Goal: Information Seeking & Learning: Learn about a topic

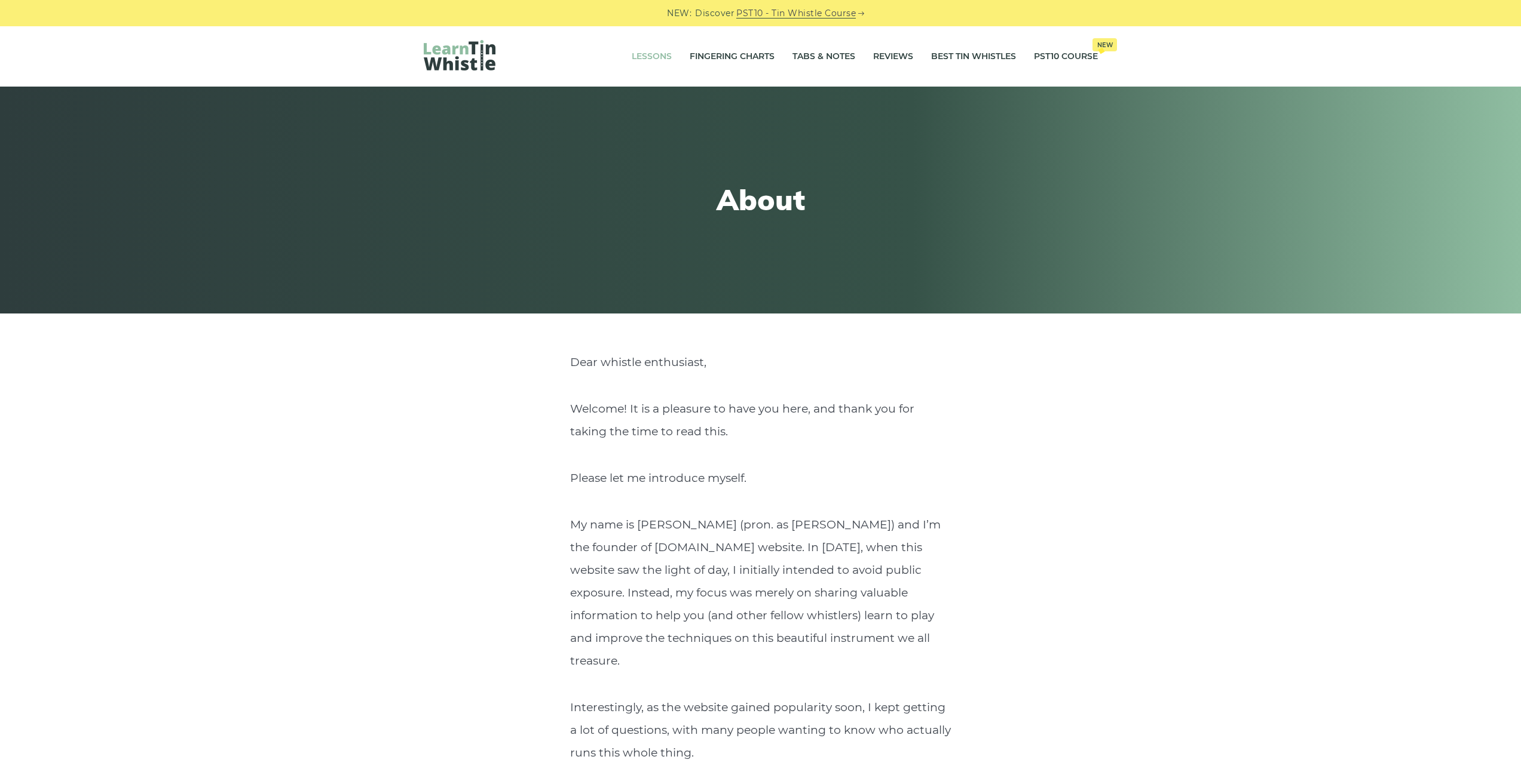
click at [642, 56] on link "Lessons" at bounding box center [652, 56] width 40 height 30
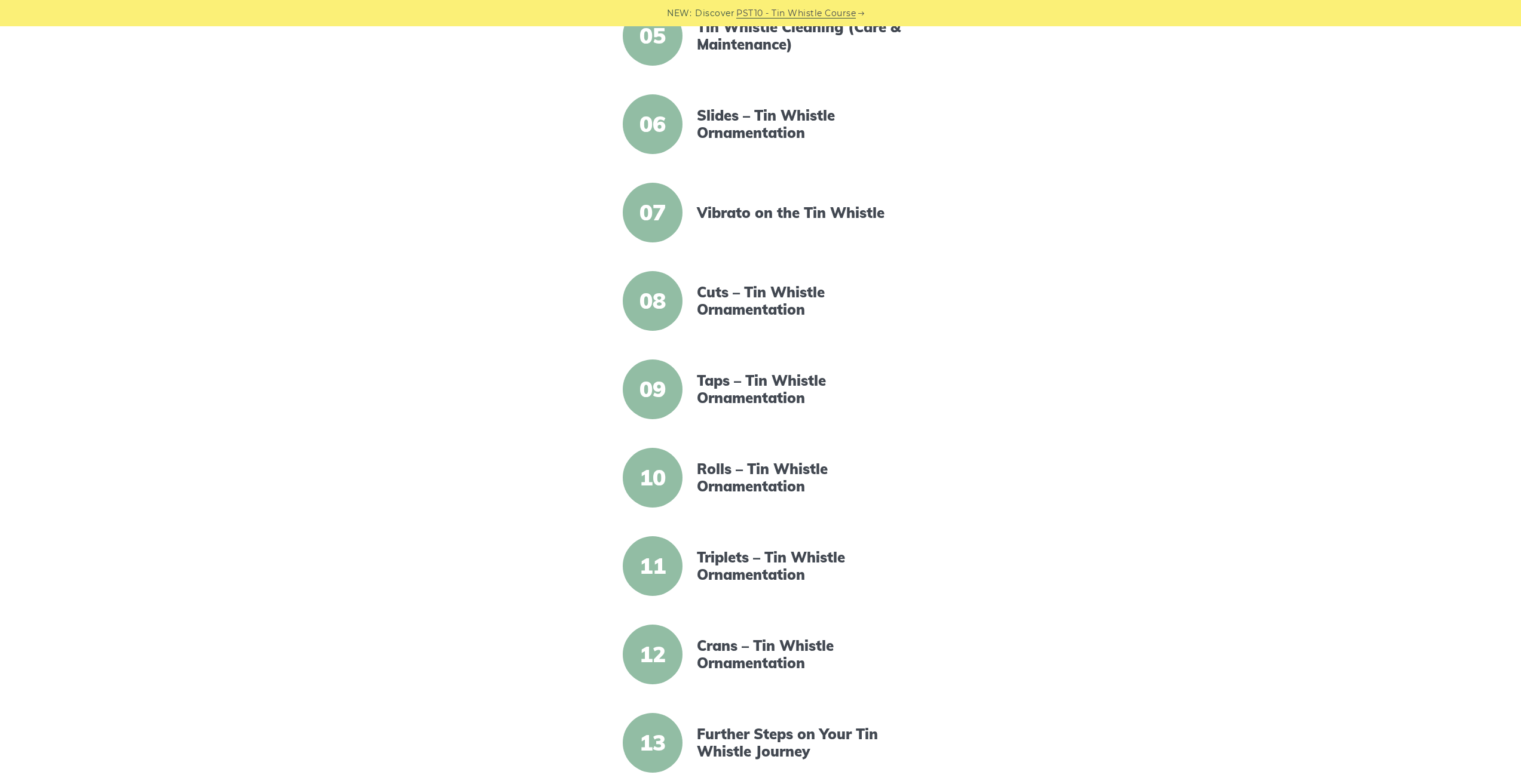
scroll to position [732, 0]
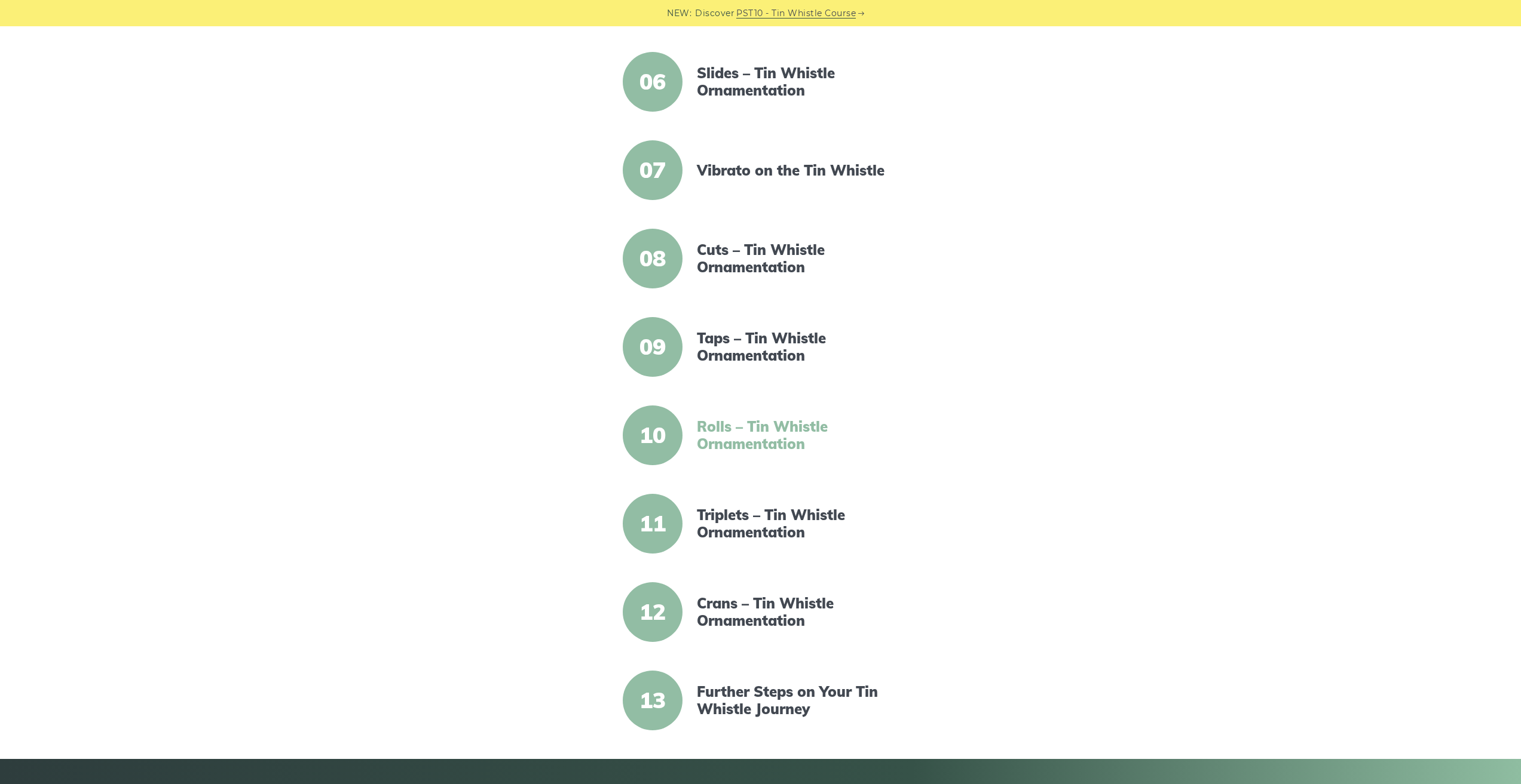
click at [728, 422] on link "Rolls – Tin Whistle Ornamentation" at bounding box center [799, 435] width 205 height 34
click at [754, 164] on link "Vibrato on the Tin Whistle" at bounding box center [799, 170] width 205 height 18
click at [718, 437] on link "Rolls – Tin Whistle Ornamentation" at bounding box center [799, 435] width 205 height 34
click at [749, 257] on link "Cuts – Tin Whistle Ornamentation" at bounding box center [799, 258] width 205 height 34
click at [694, 358] on div "Taps – Tin Whistle Ornamentation" at bounding box center [799, 346] width 234 height 34
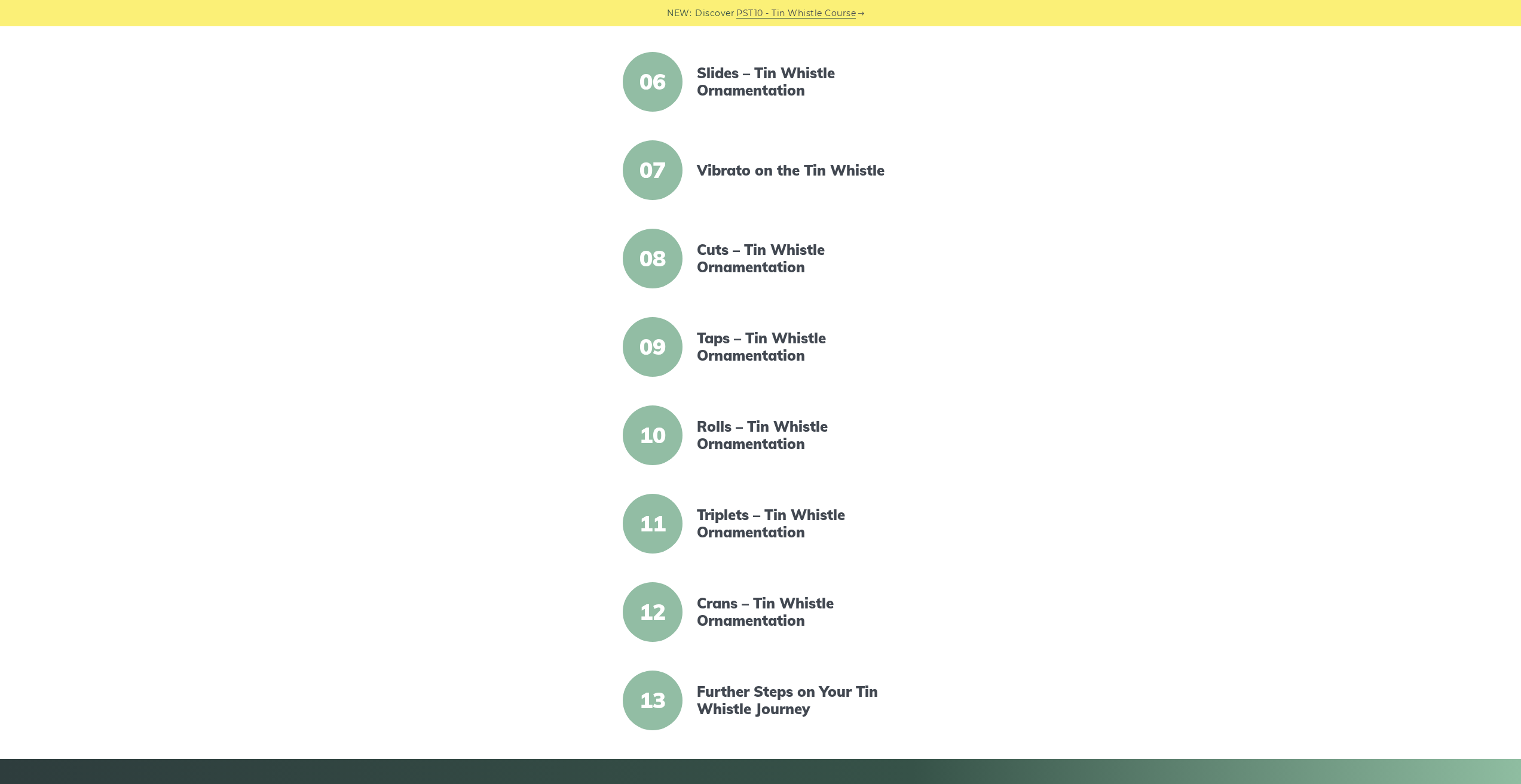
click at [644, 347] on span "09" at bounding box center [652, 346] width 60 height 60
click at [738, 352] on link "Taps – Tin Whistle Ornamentation" at bounding box center [799, 346] width 205 height 34
click at [773, 610] on link "Crans – Tin Whistle Ornamentation" at bounding box center [799, 612] width 205 height 34
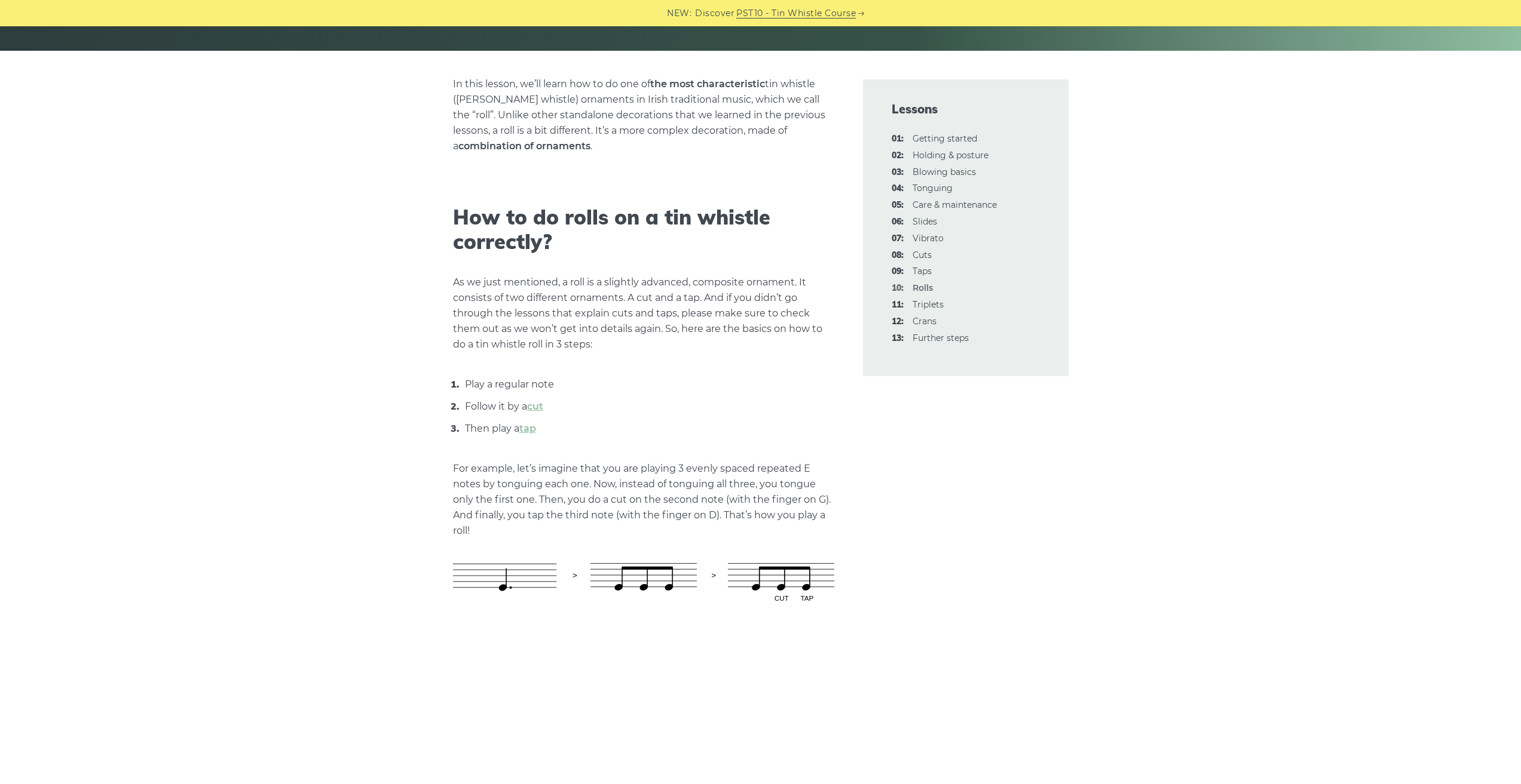
scroll to position [282, 0]
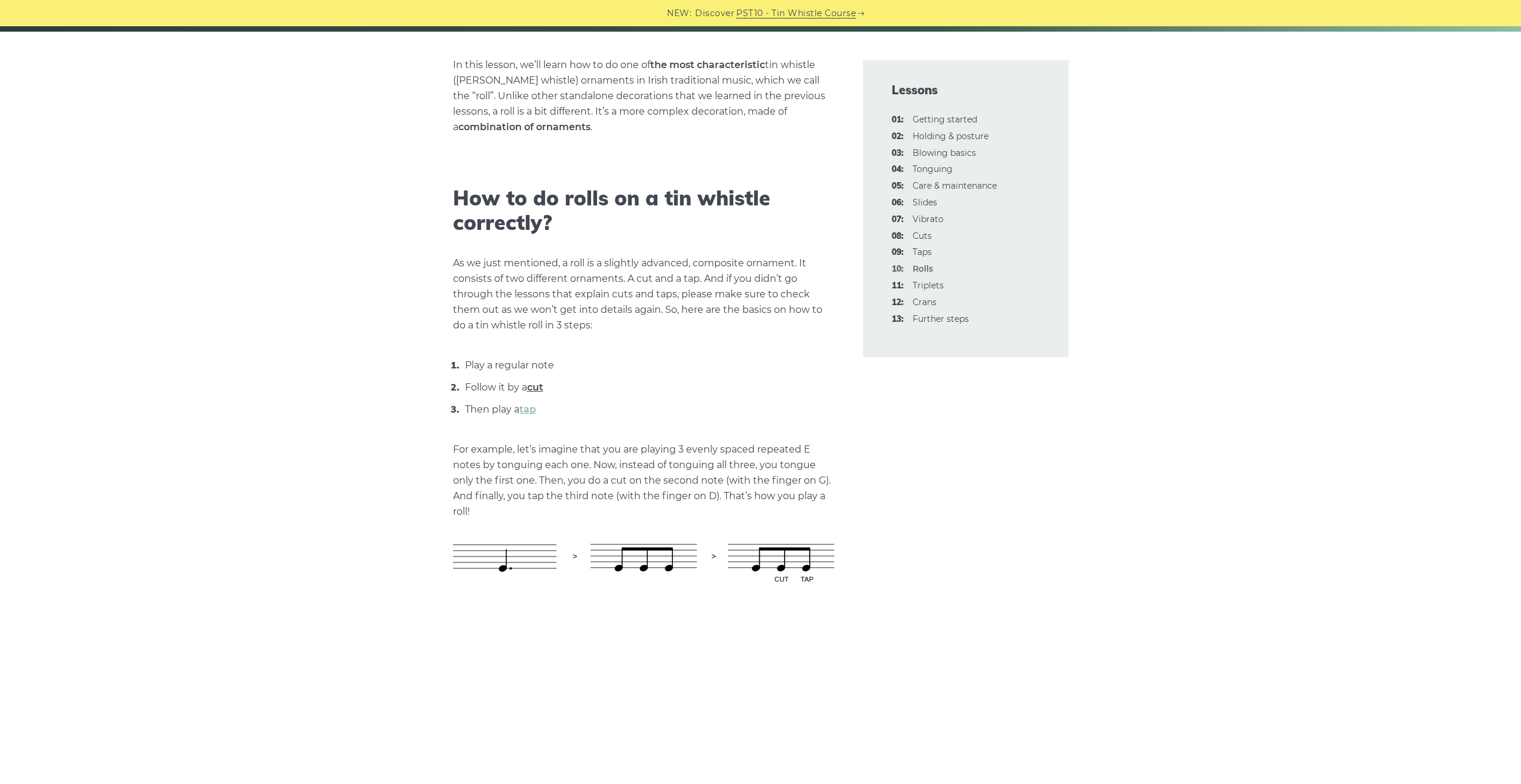
click at [539, 390] on link "cut" at bounding box center [535, 387] width 16 height 11
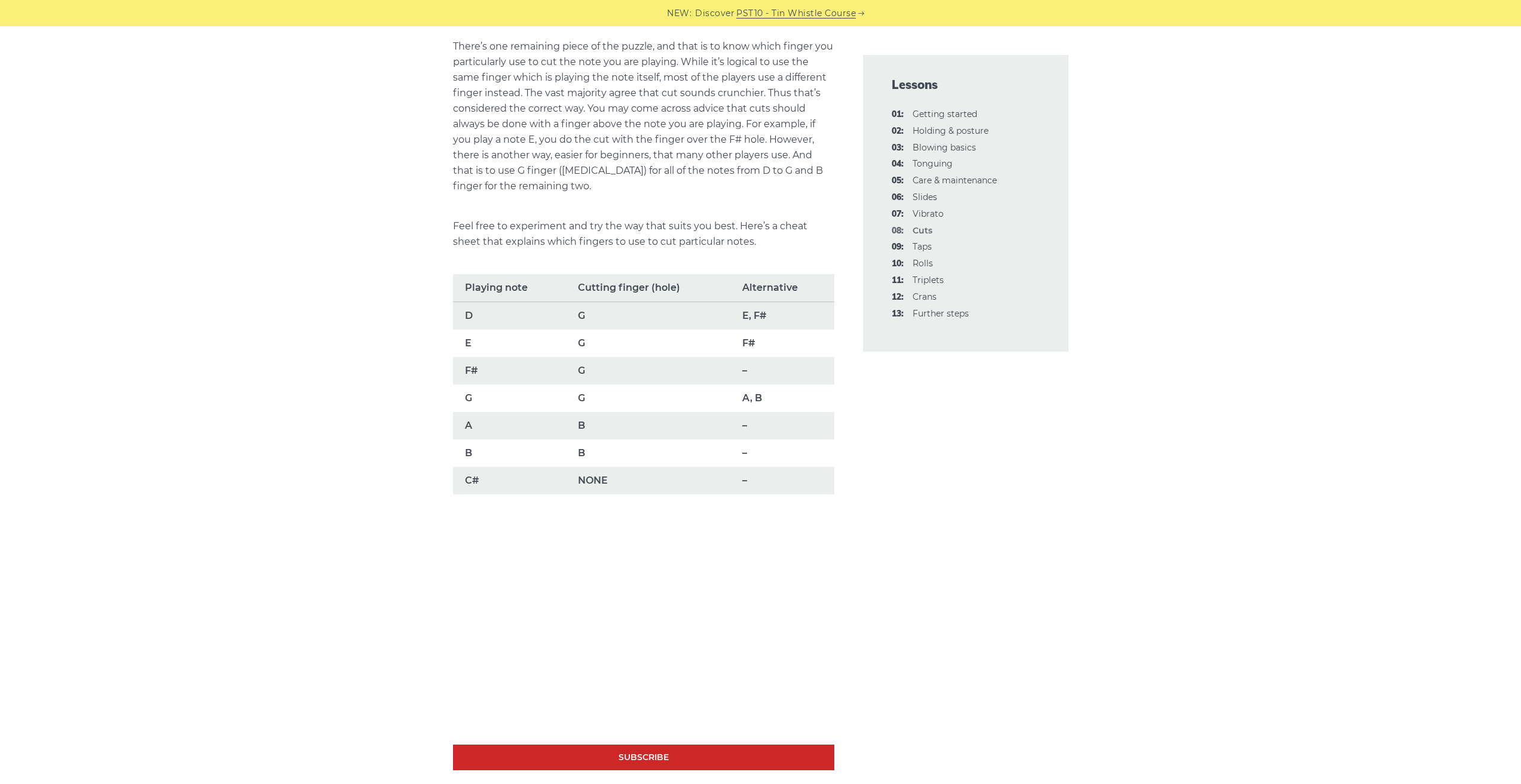
scroll to position [674, 0]
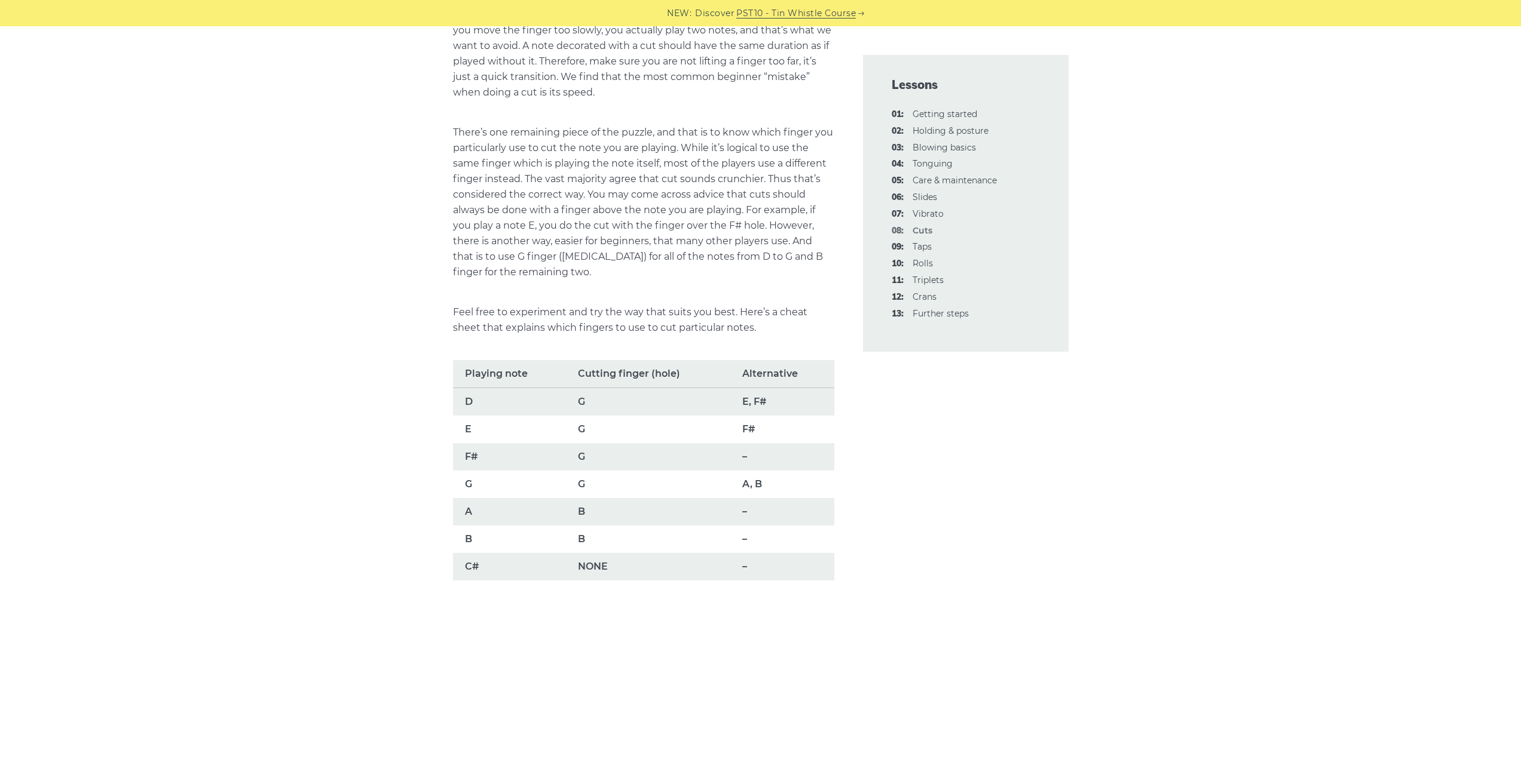
scroll to position [601, 0]
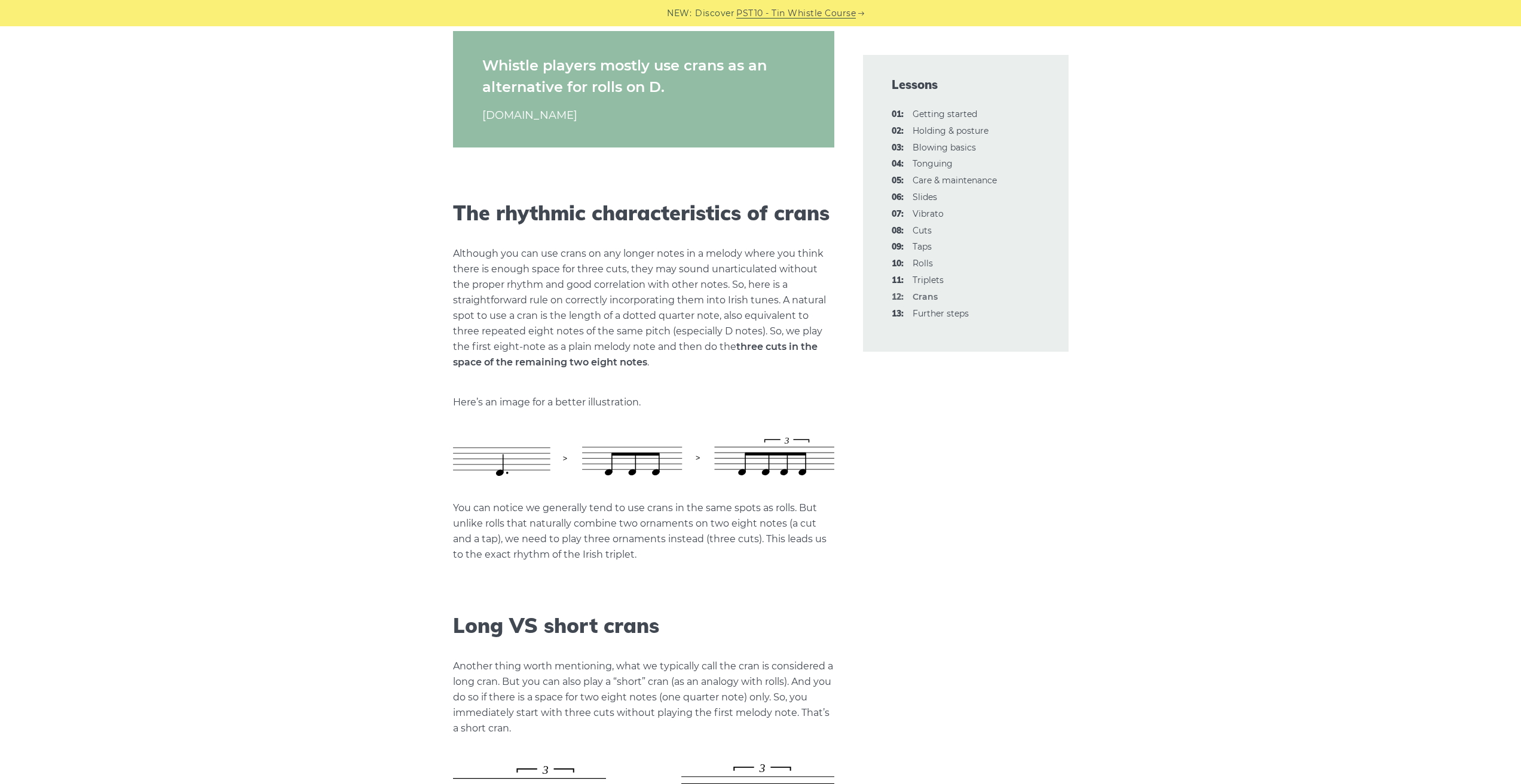
scroll to position [258, 0]
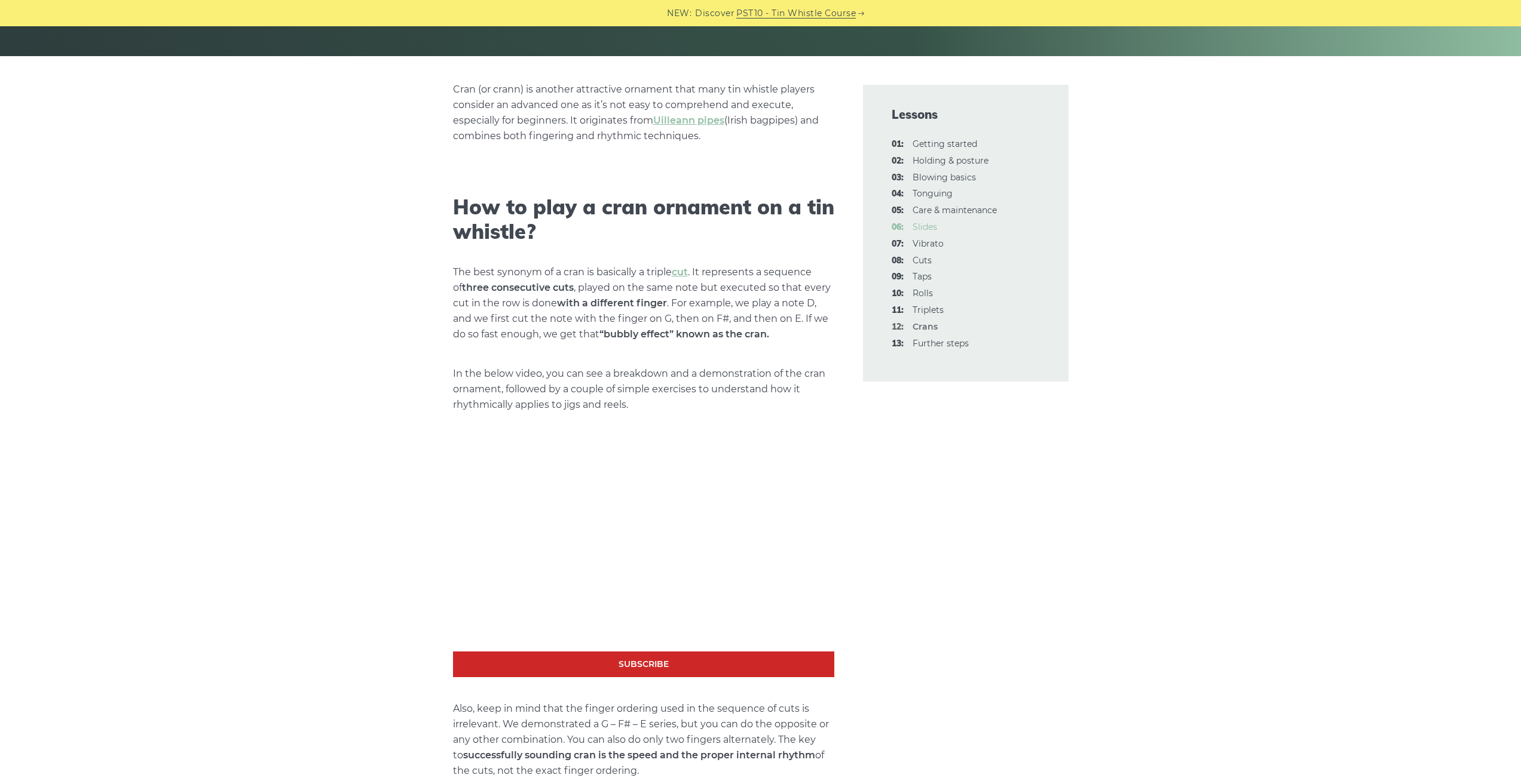
click at [929, 226] on link "06: Slides" at bounding box center [924, 227] width 25 height 11
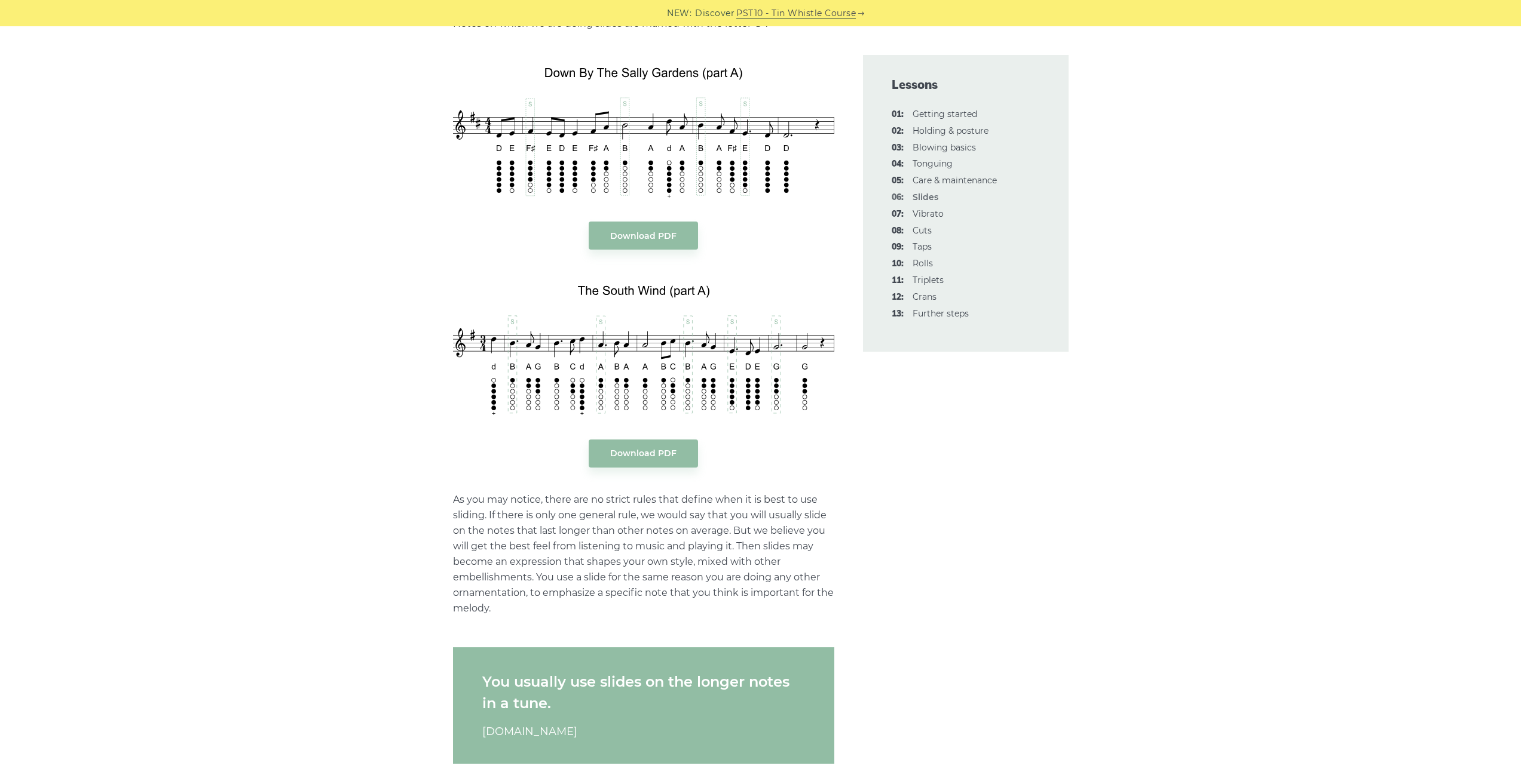
scroll to position [1353, 0]
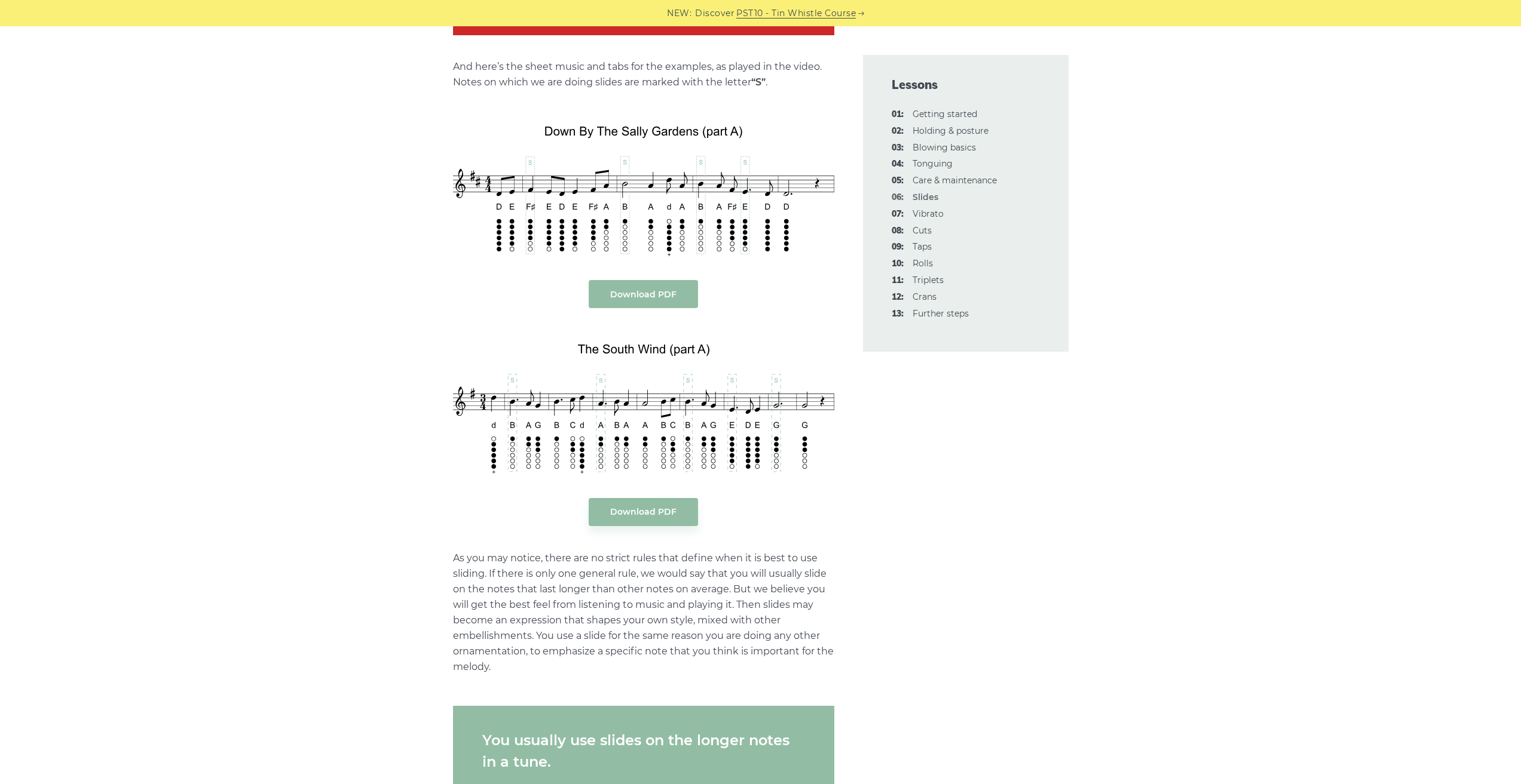
click at [660, 288] on link "Download PDF" at bounding box center [643, 294] width 109 height 28
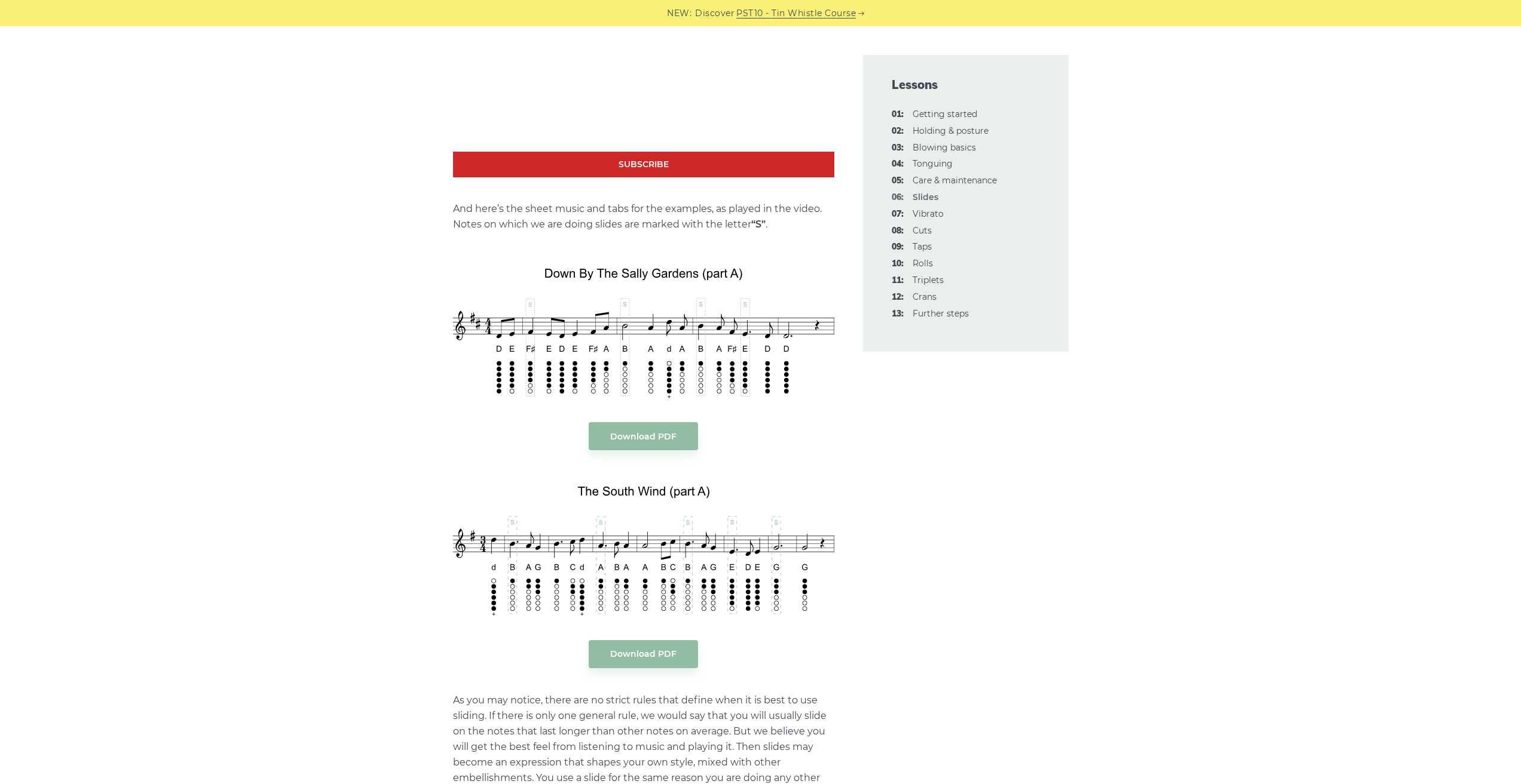
scroll to position [1256, 0]
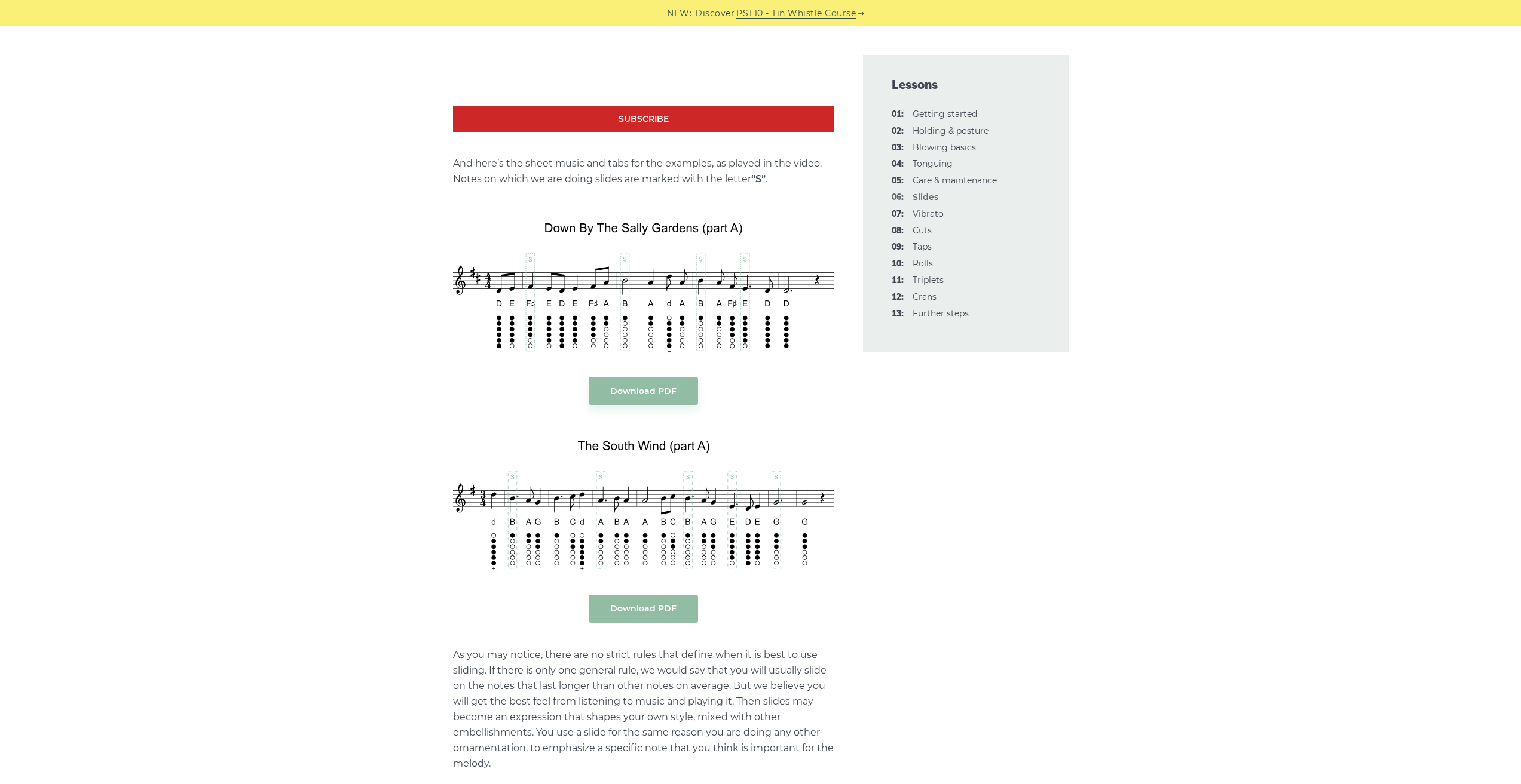
click at [652, 611] on link "Download PDF" at bounding box center [643, 609] width 109 height 28
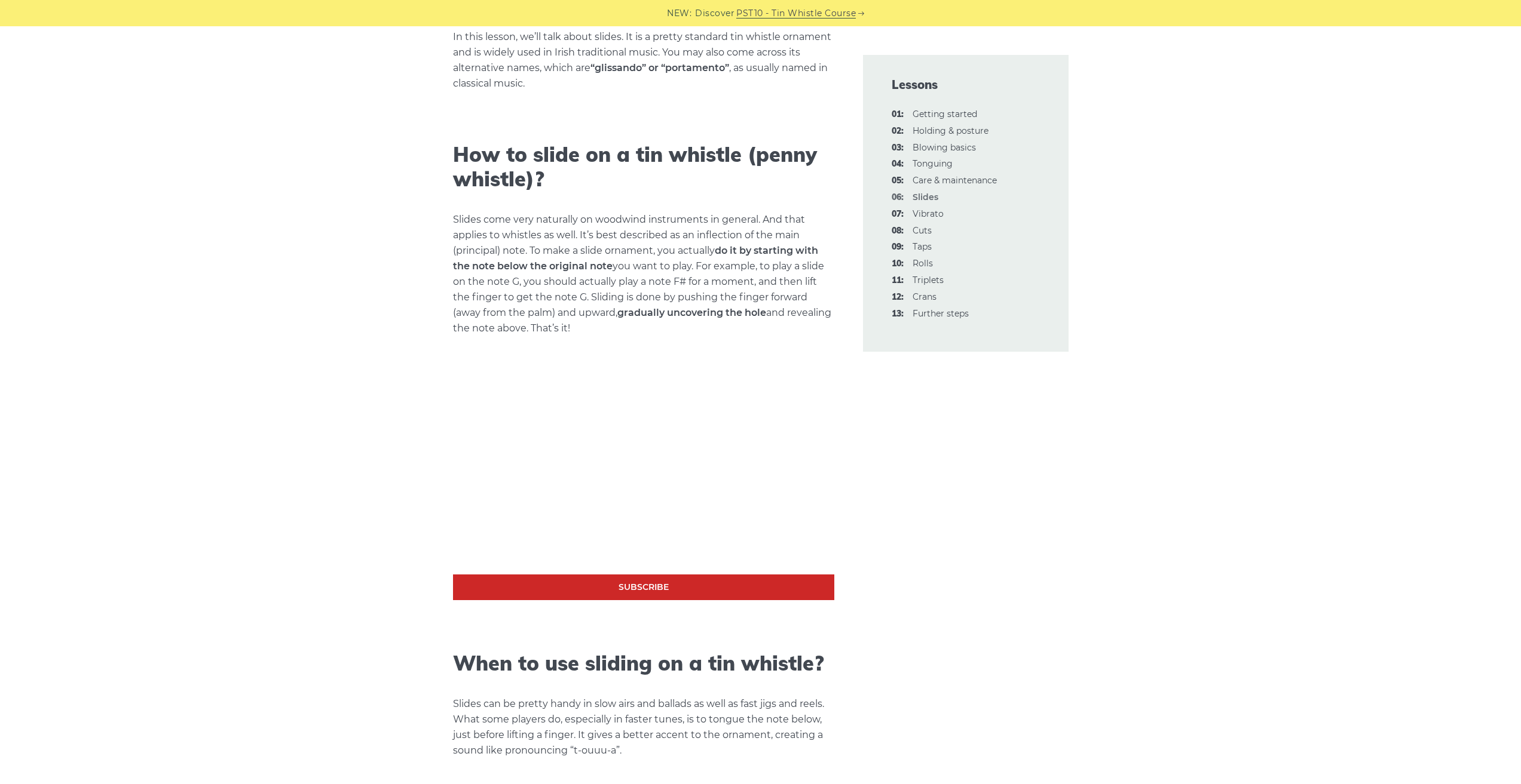
scroll to position [0, 0]
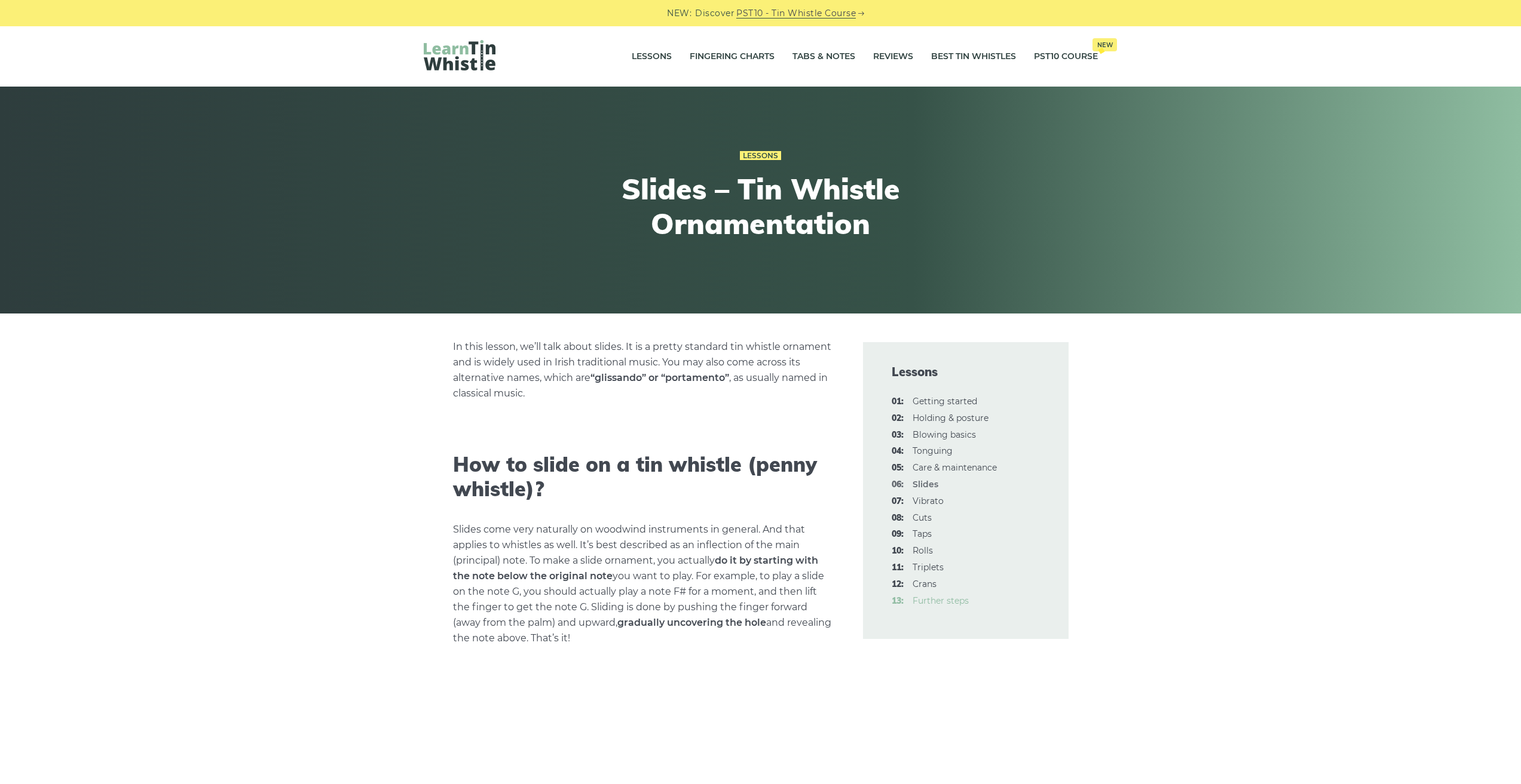
click at [903, 605] on span "13:" at bounding box center [898, 602] width 12 height 14
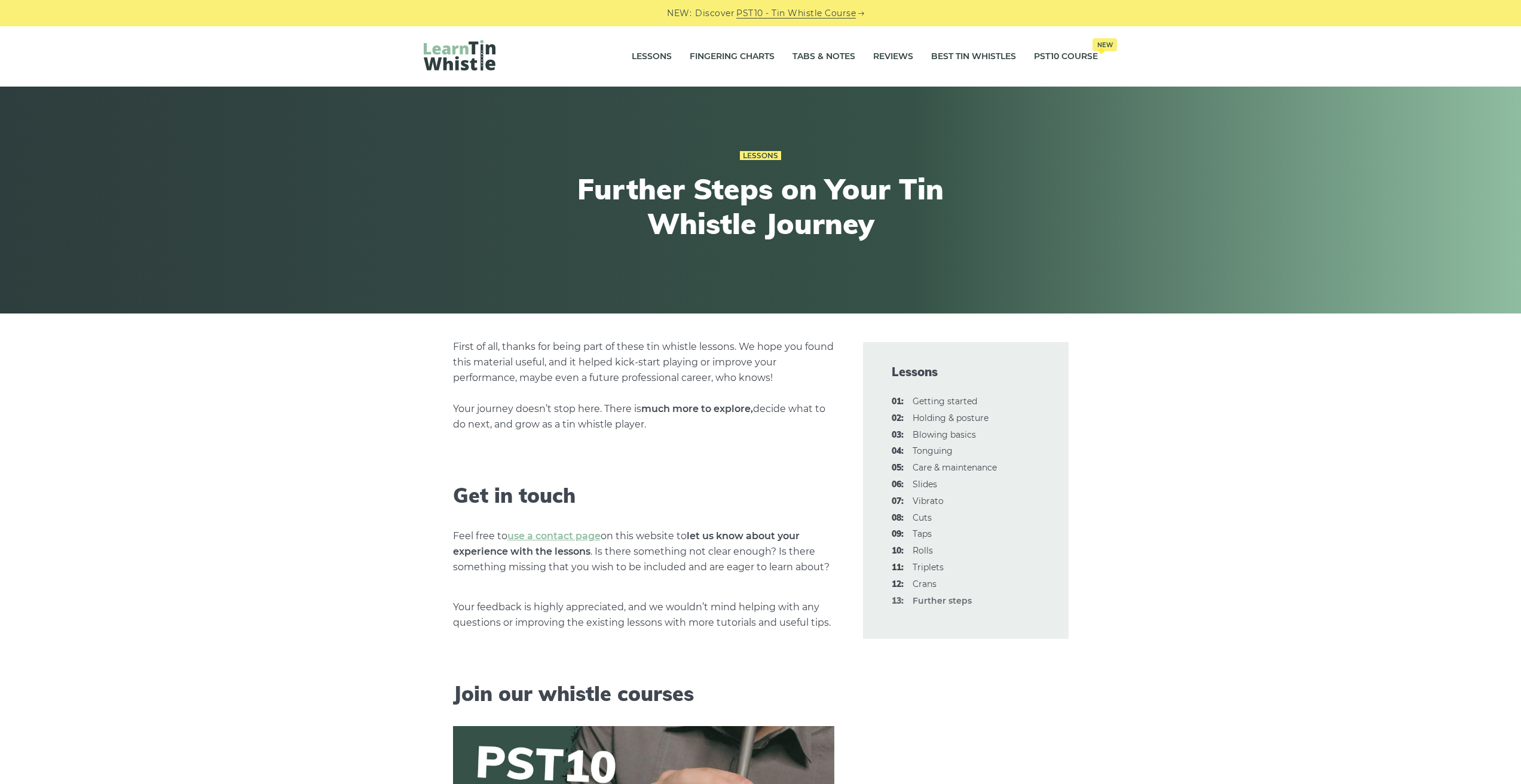
click at [936, 602] on strong "13: Further steps" at bounding box center [942, 601] width 59 height 11
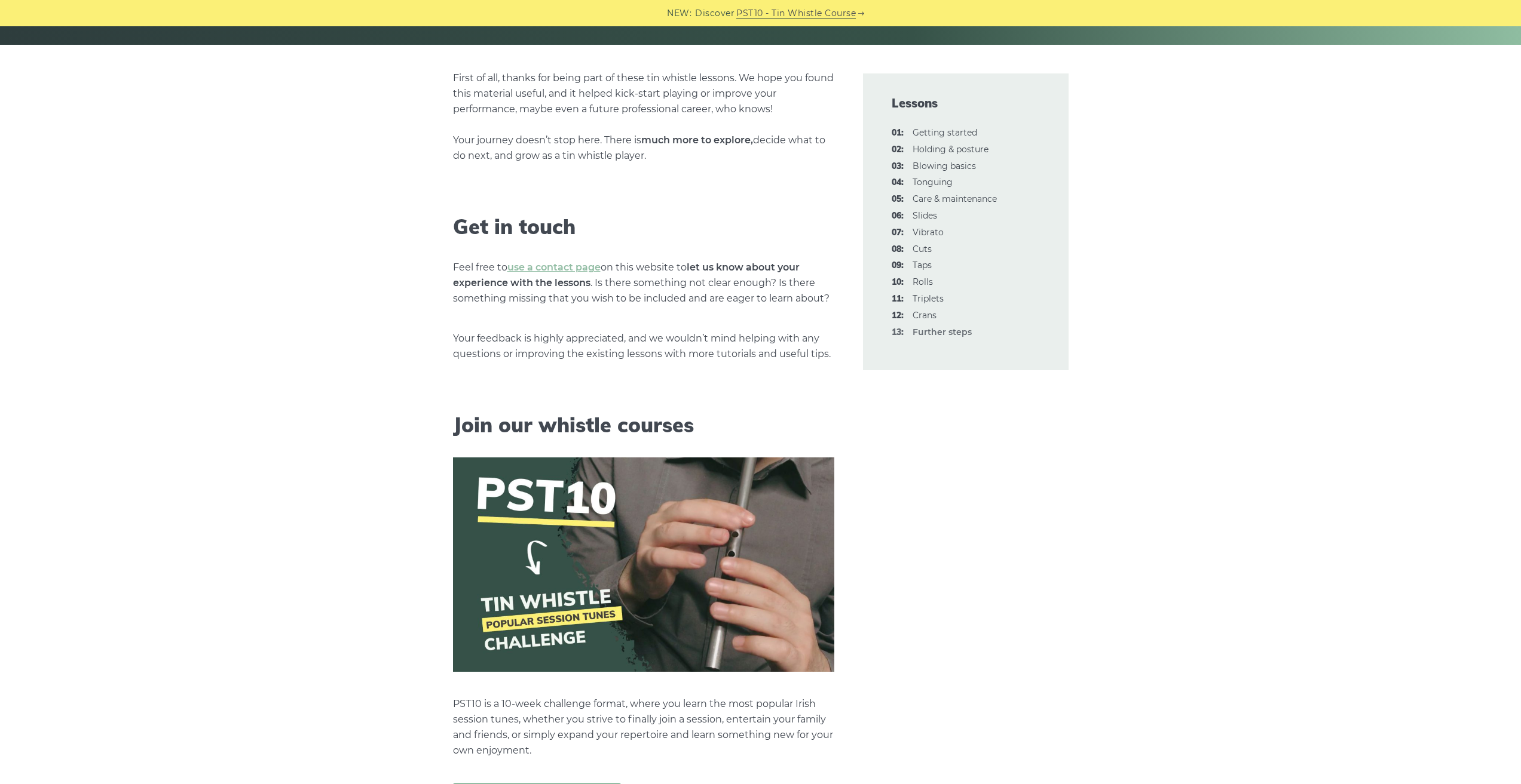
scroll to position [266, 0]
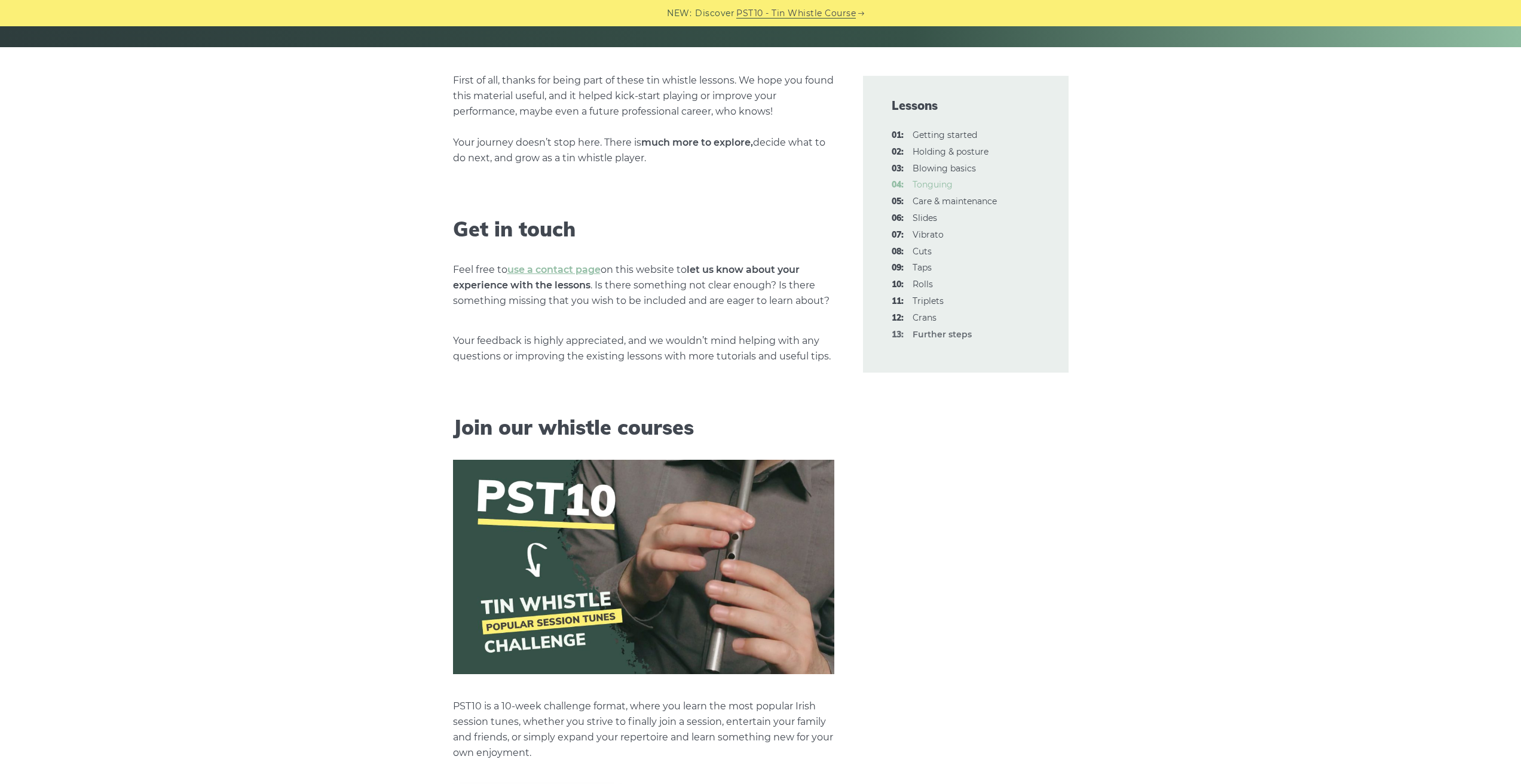
click at [937, 187] on link "04: Tonguing" at bounding box center [932, 185] width 40 height 11
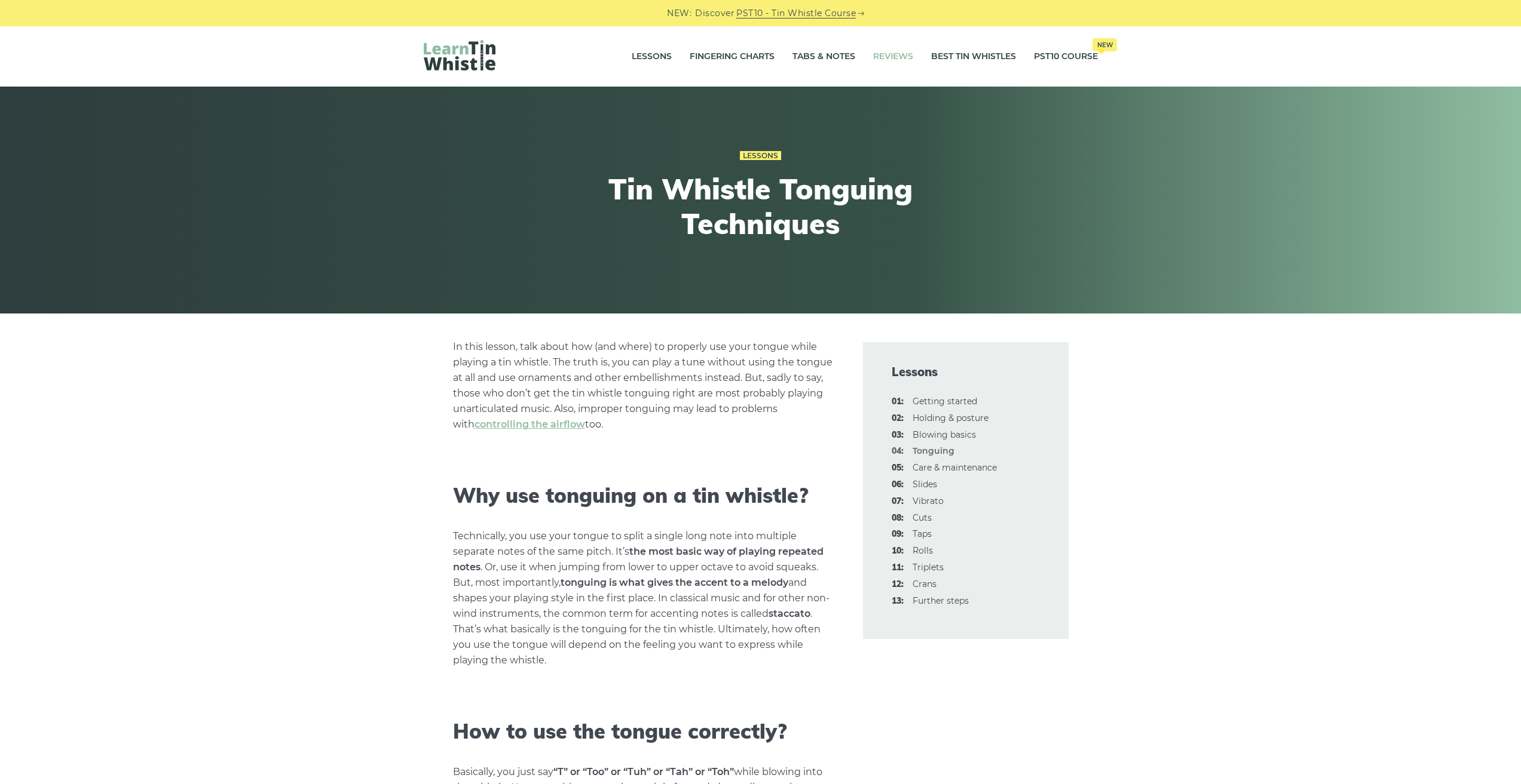
click at [889, 52] on link "Reviews" at bounding box center [893, 56] width 40 height 30
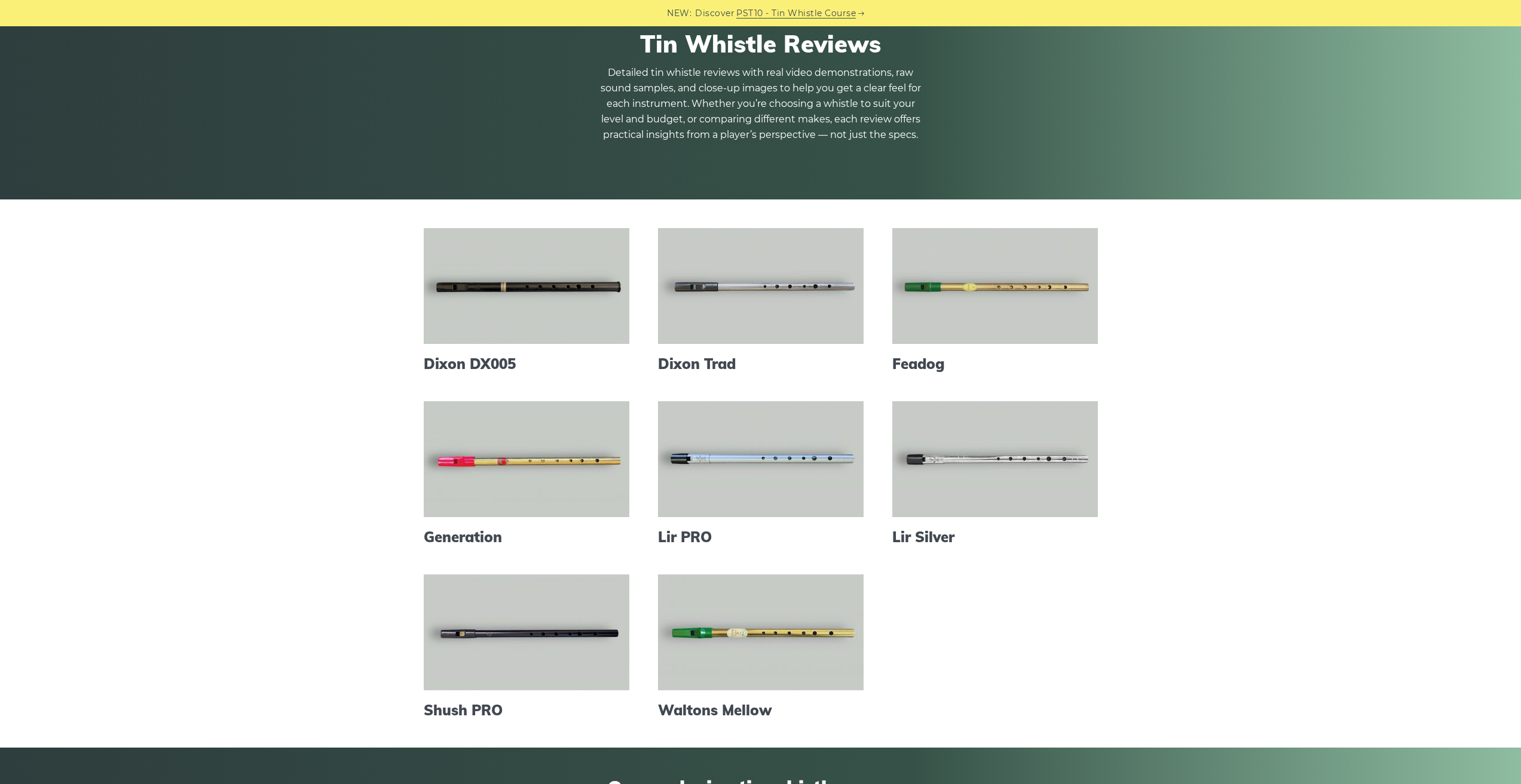
scroll to position [212, 0]
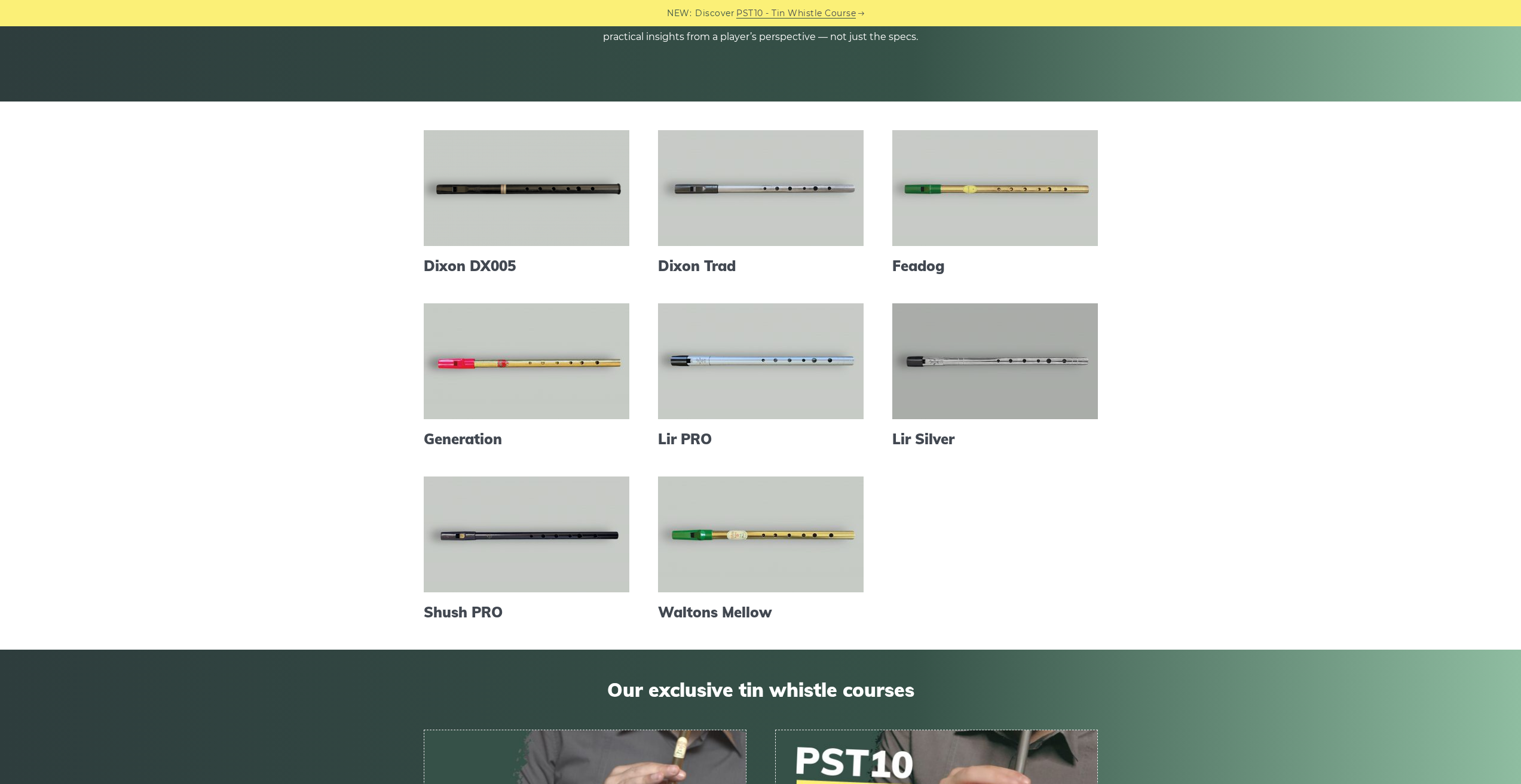
click at [1021, 346] on link at bounding box center [995, 362] width 205 height 116
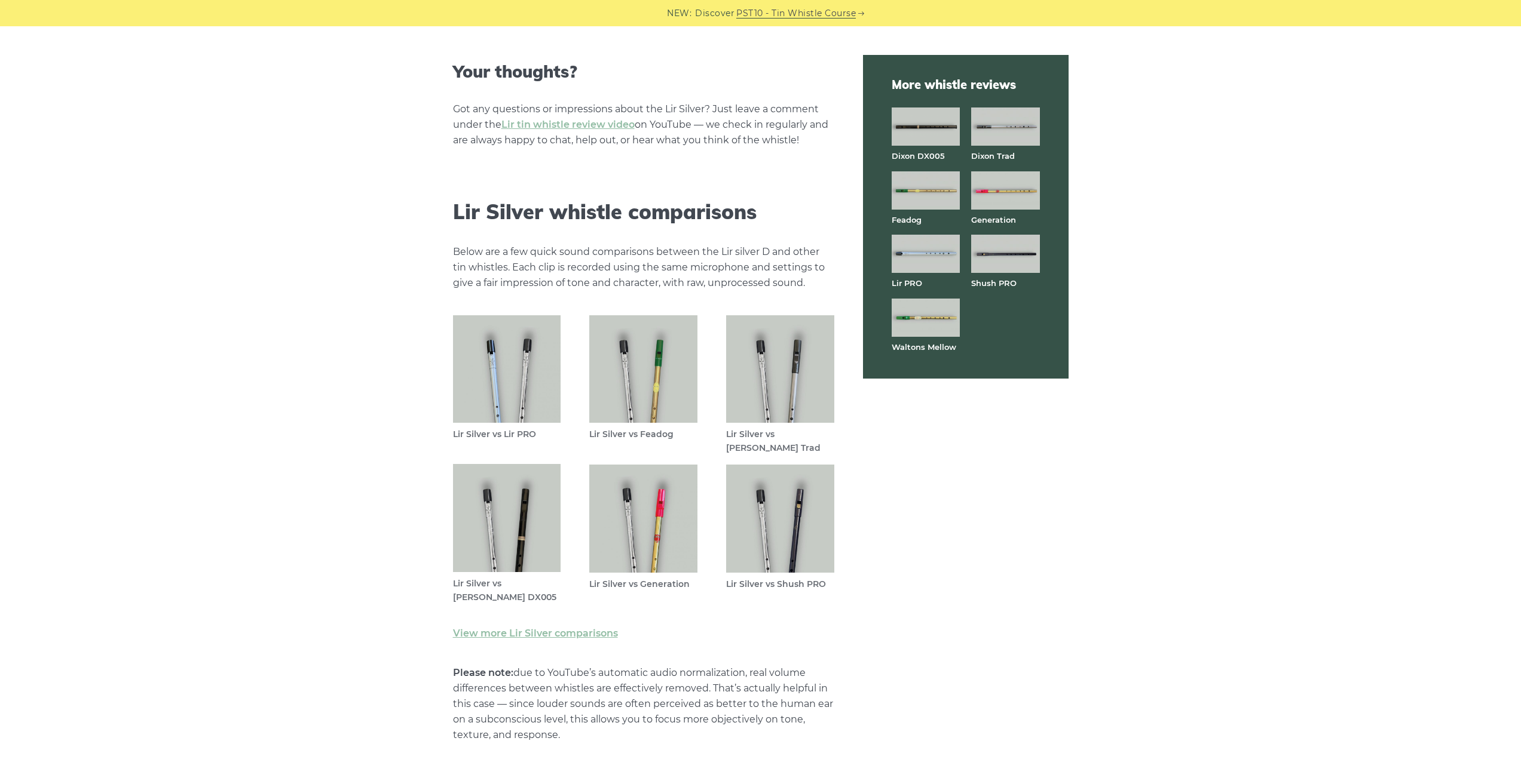
scroll to position [3266, 0]
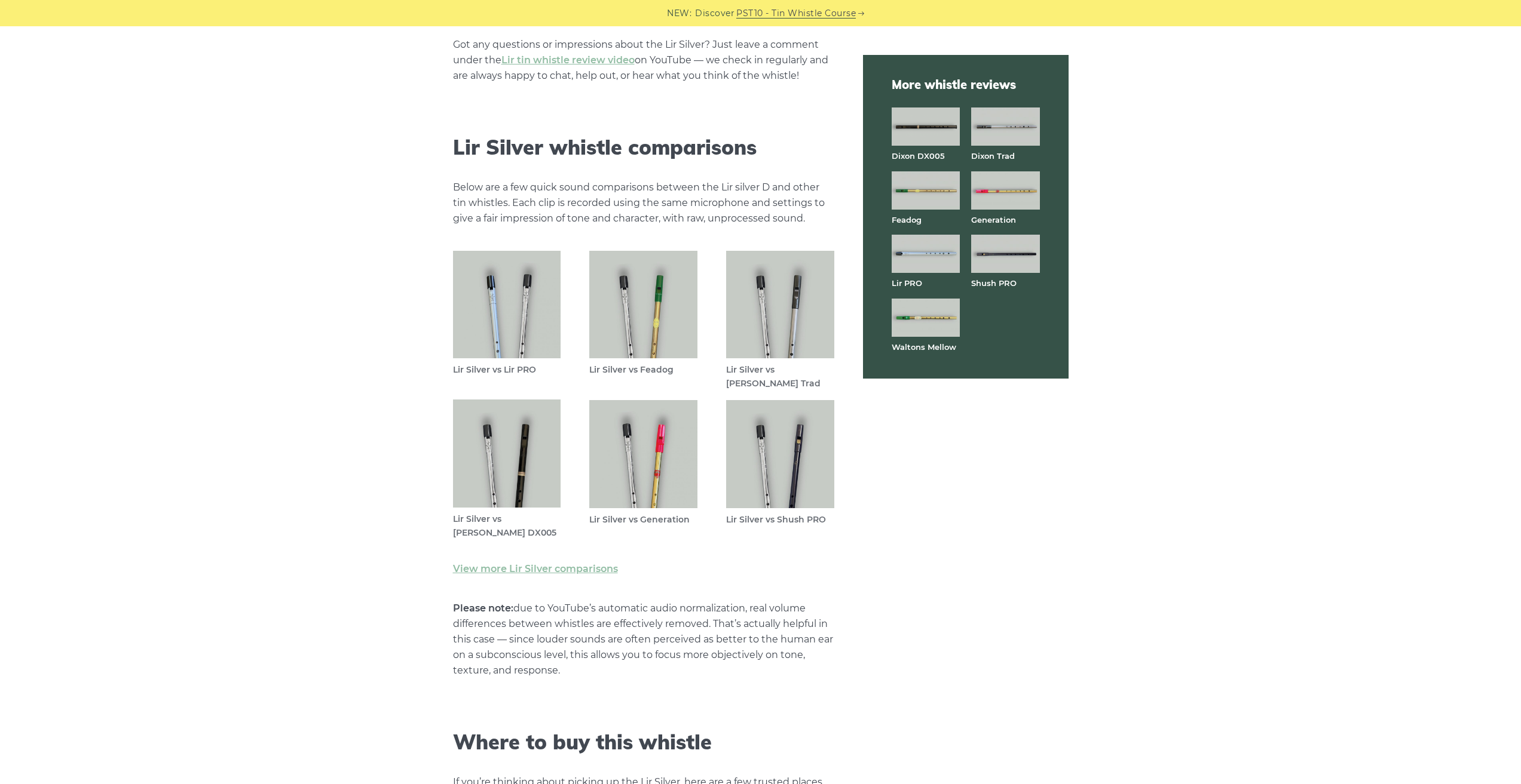
click at [488, 322] on img at bounding box center [507, 305] width 108 height 108
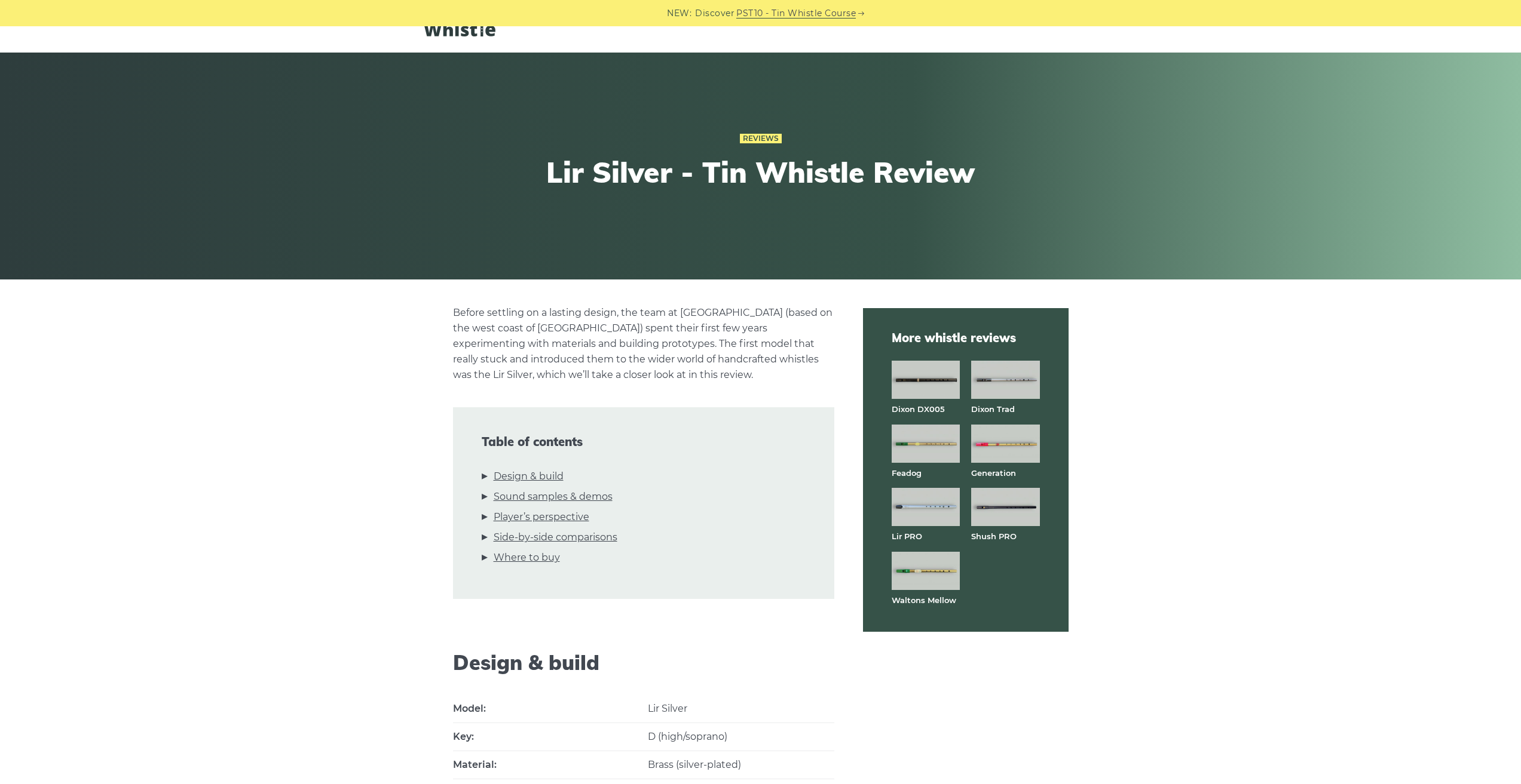
scroll to position [0, 0]
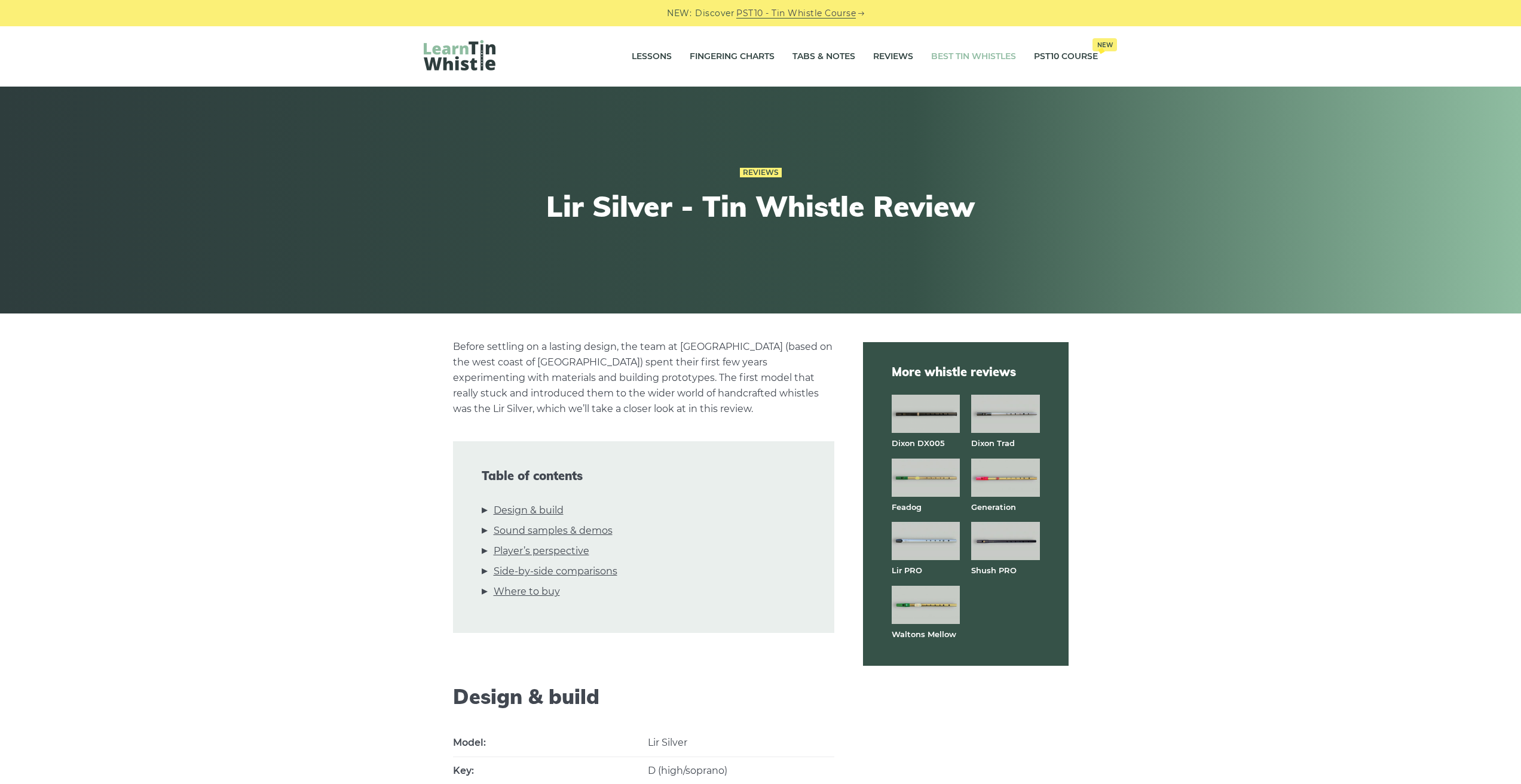
click at [951, 54] on link "Best Tin Whistles" at bounding box center [973, 56] width 85 height 30
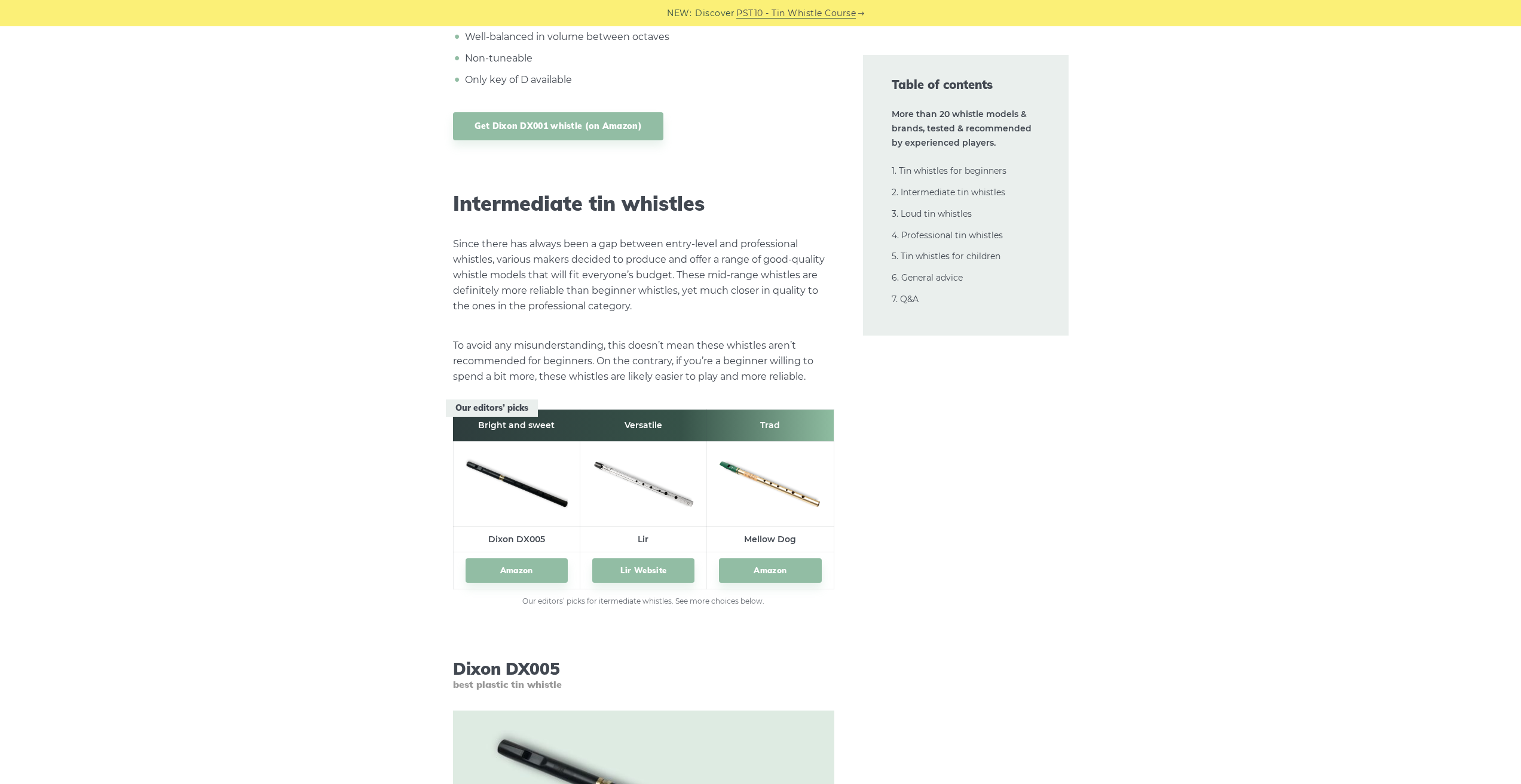
scroll to position [6729, 0]
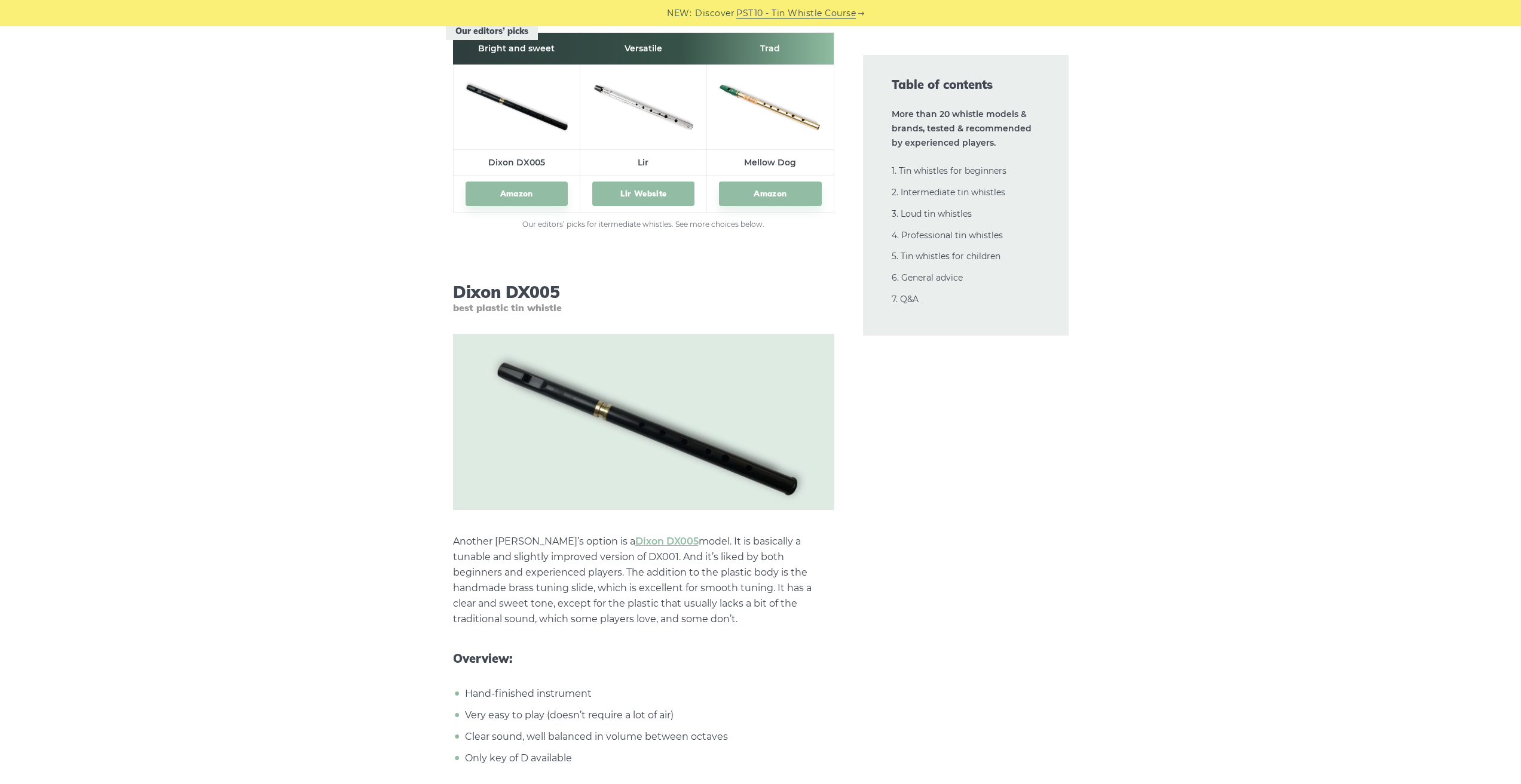
click at [640, 192] on link "Lir Website" at bounding box center [643, 194] width 102 height 25
